Goal: Task Accomplishment & Management: Use online tool/utility

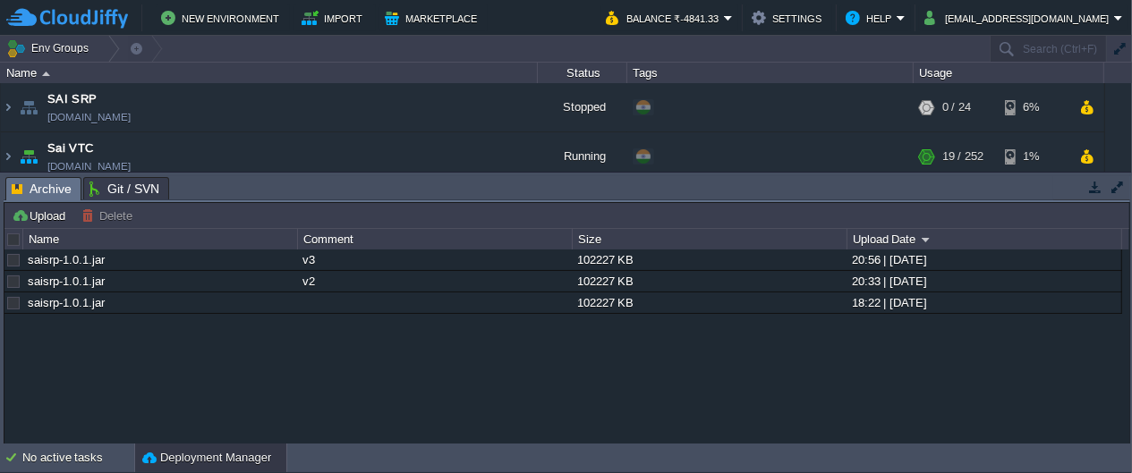
click at [205, 450] on button "Deployment Manager" at bounding box center [206, 458] width 129 height 18
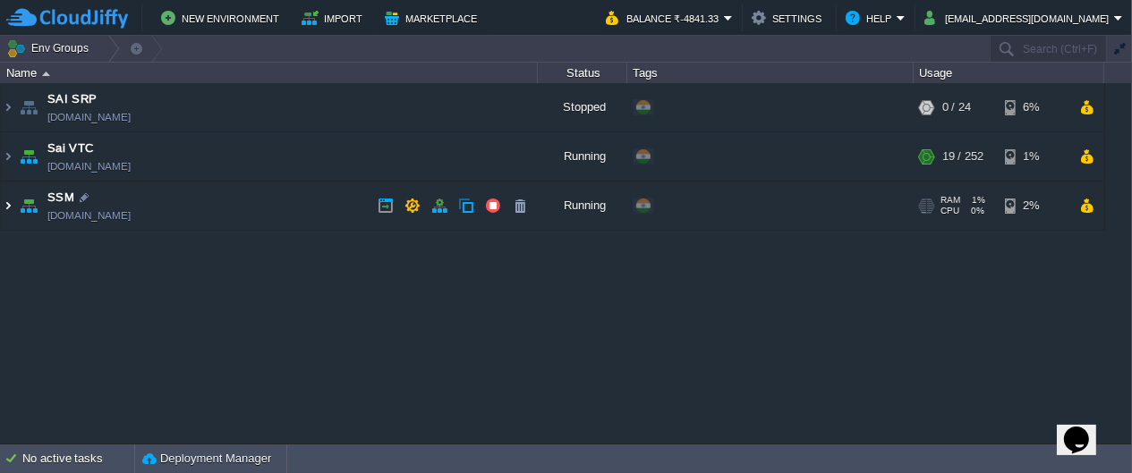
click at [1, 205] on img at bounding box center [8, 206] width 14 height 48
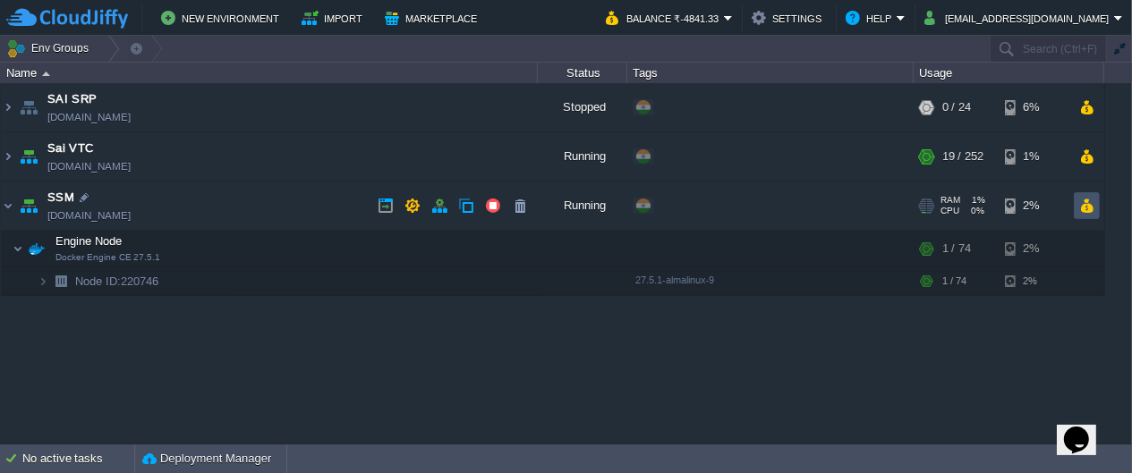
click at [1087, 198] on button "button" at bounding box center [1086, 206] width 15 height 16
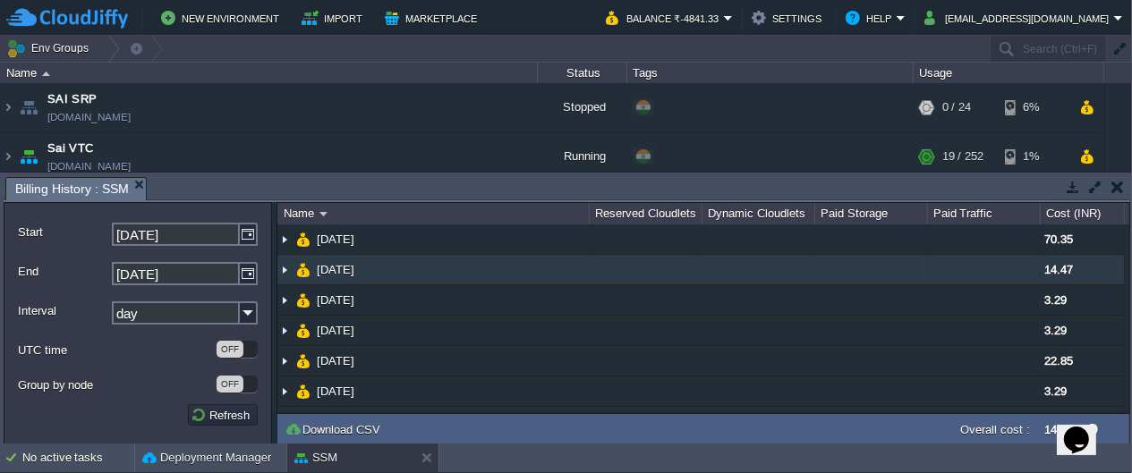
scroll to position [60, 0]
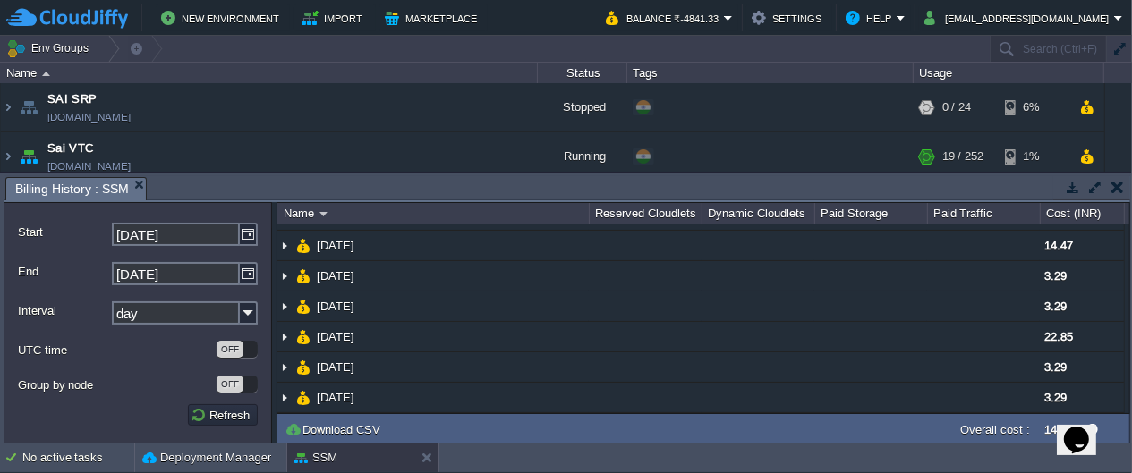
click at [1120, 185] on button "button" at bounding box center [1117, 187] width 13 height 16
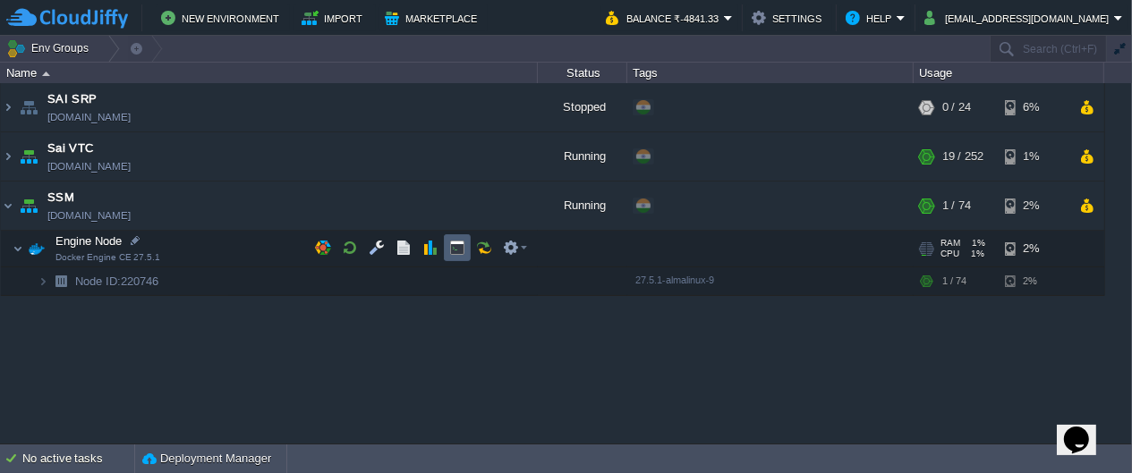
click at [464, 250] on td at bounding box center [457, 247] width 27 height 27
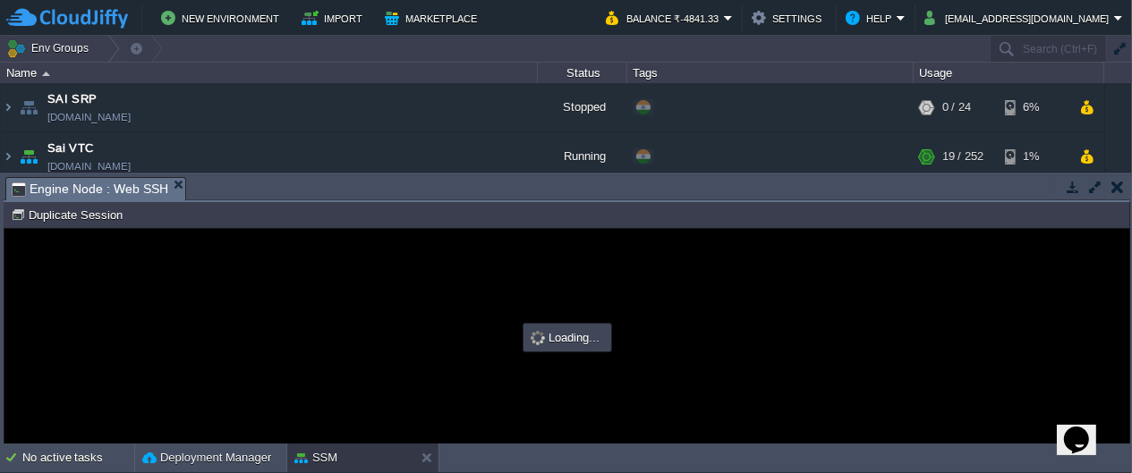
scroll to position [0, 0]
type input "#000000"
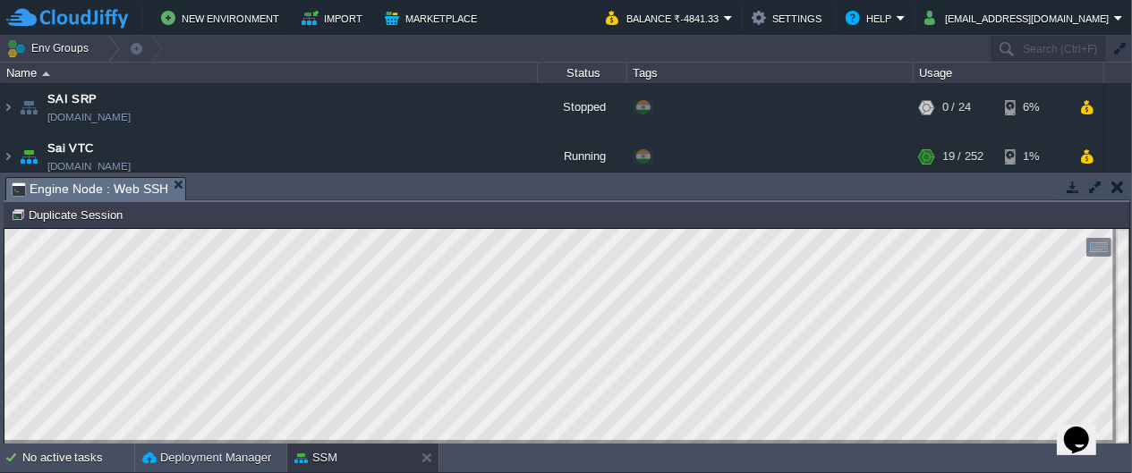
click at [1120, 193] on button "button" at bounding box center [1117, 187] width 13 height 16
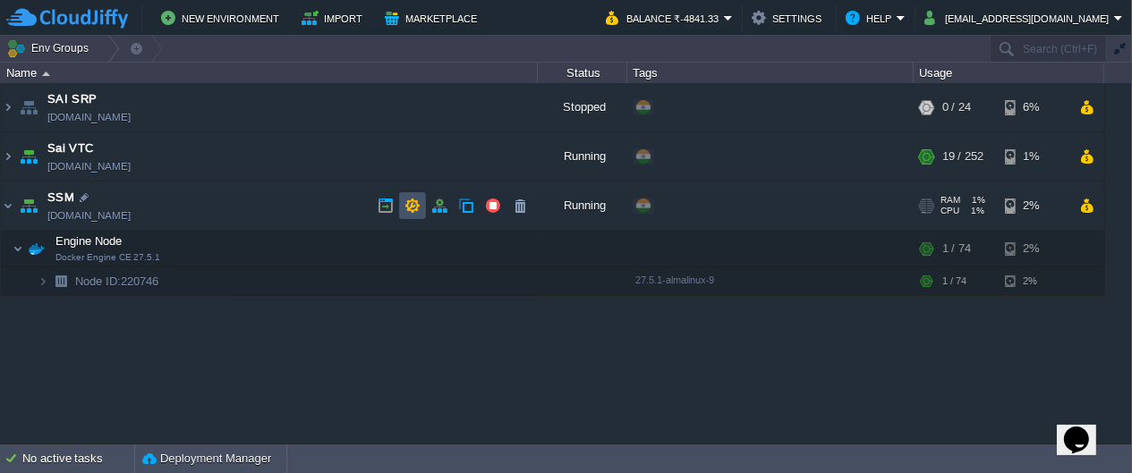
click at [415, 209] on button "button" at bounding box center [412, 206] width 16 height 16
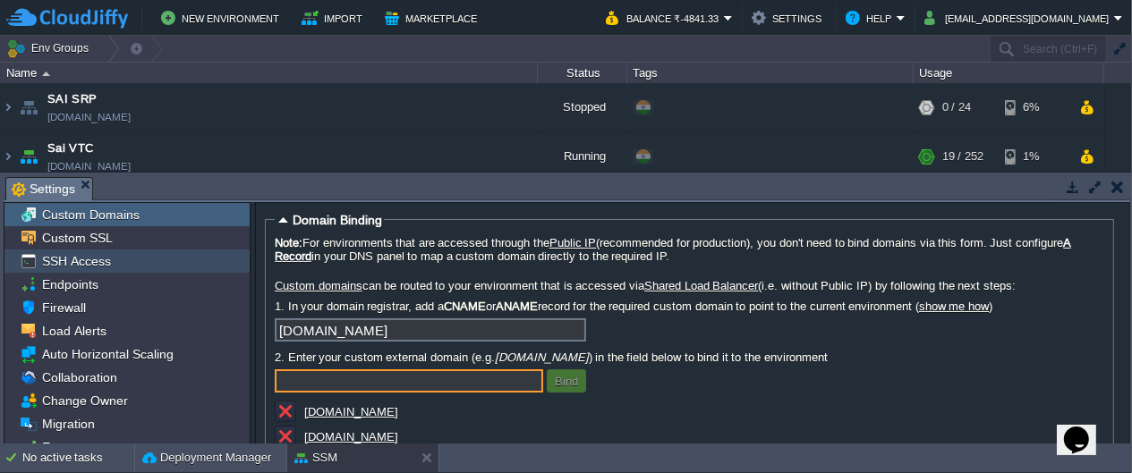
click at [151, 262] on div "SSH Access" at bounding box center [126, 261] width 245 height 23
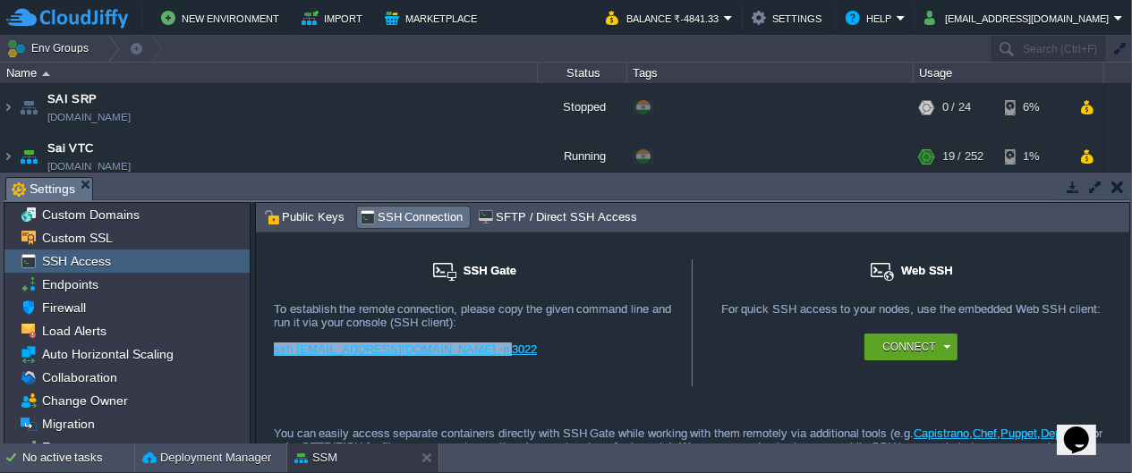
drag, startPoint x: 491, startPoint y: 352, endPoint x: 272, endPoint y: 350, distance: 219.2
click at [274, 350] on div "ssh [EMAIL_ADDRESS][DOMAIN_NAME] -p 3022" at bounding box center [474, 356] width 400 height 27
click at [533, 363] on div "ssh [EMAIL_ADDRESS][DOMAIN_NAME] -p 3022" at bounding box center [474, 356] width 400 height 27
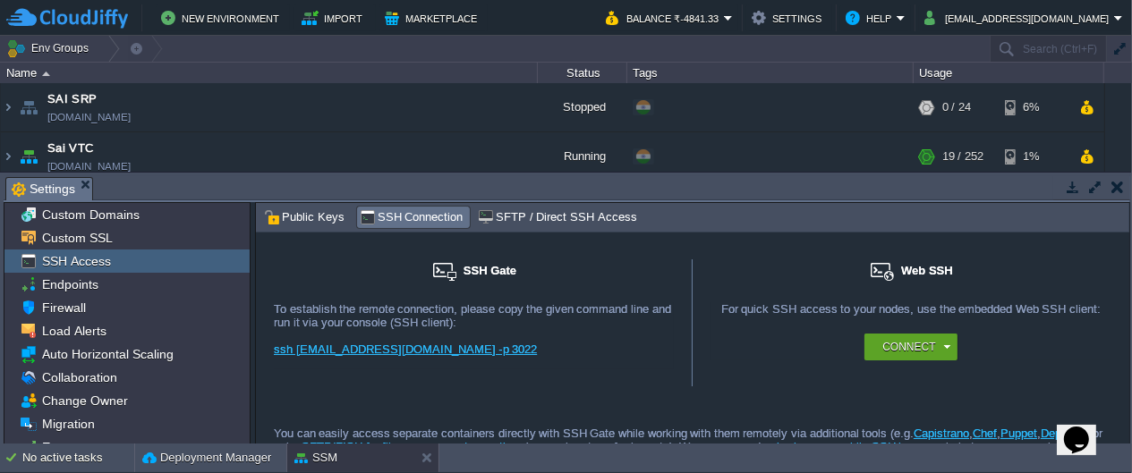
click at [536, 361] on div "ssh [EMAIL_ADDRESS][DOMAIN_NAME] -p 3022" at bounding box center [474, 356] width 400 height 27
click at [532, 346] on div "ssh [EMAIL_ADDRESS][DOMAIN_NAME] -p 3022" at bounding box center [474, 356] width 400 height 27
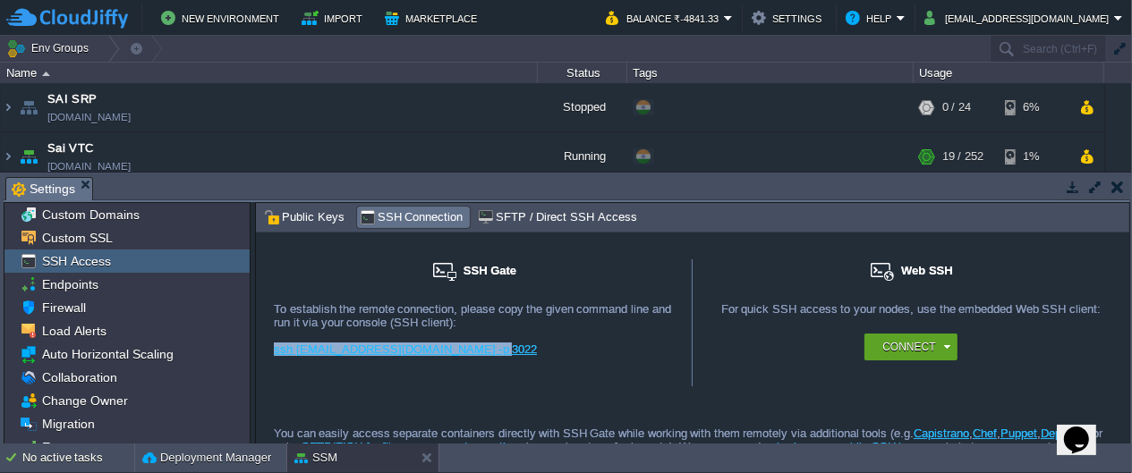
drag, startPoint x: 491, startPoint y: 348, endPoint x: 276, endPoint y: 346, distance: 215.6
click at [276, 346] on div "ssh [EMAIL_ADDRESS][DOMAIN_NAME] -p 3022" at bounding box center [474, 356] width 400 height 27
copy link "ssh [EMAIL_ADDRESS][DOMAIN_NAME] -p 3022"
